Goal: Communication & Community: Answer question/provide support

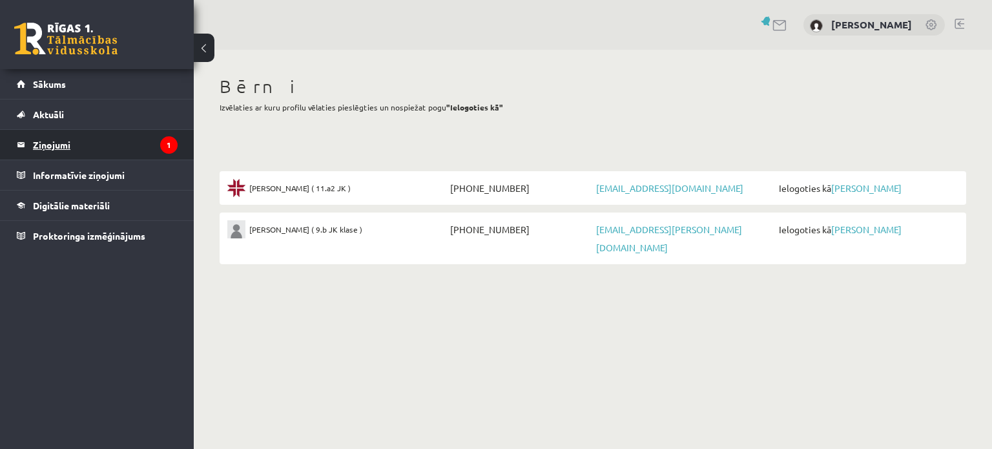
click at [98, 138] on legend "Ziņojumi 1" at bounding box center [105, 145] width 145 height 30
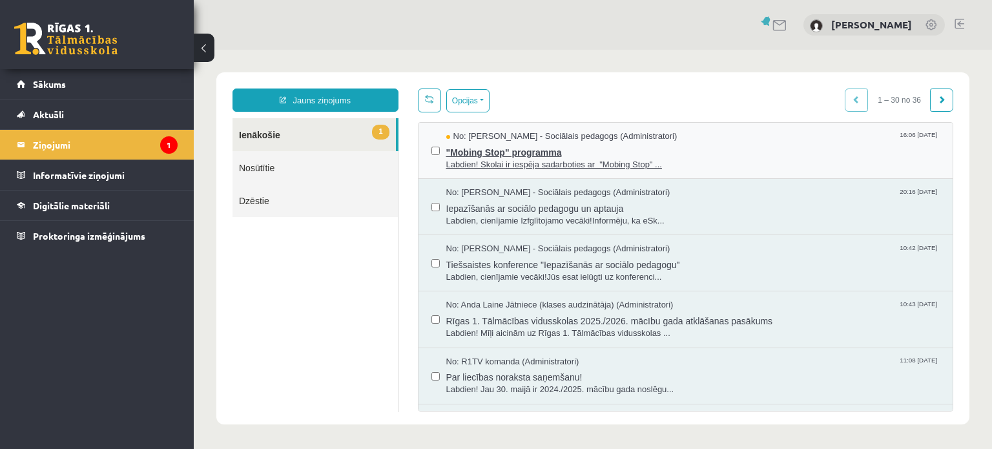
click at [506, 149] on span ""Mobing Stop" programma" at bounding box center [693, 151] width 494 height 16
